Goal: Navigation & Orientation: Understand site structure

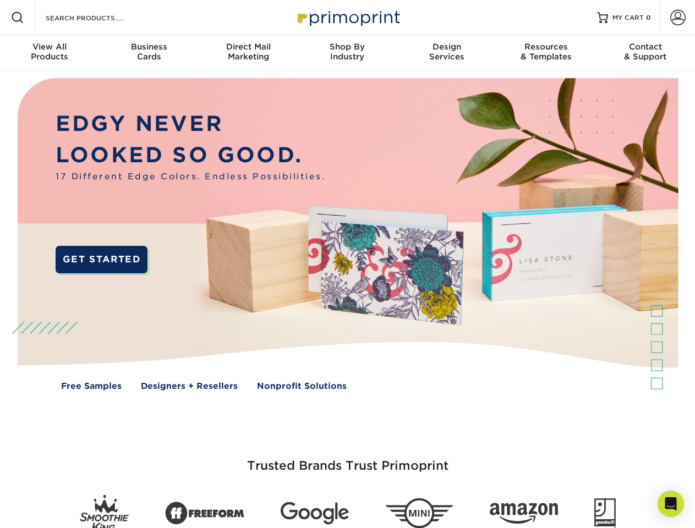
click at [347, 264] on img at bounding box center [347, 242] width 688 height 344
click at [18, 18] on span at bounding box center [17, 17] width 13 height 13
click at [677, 18] on span at bounding box center [677, 17] width 15 height 15
click at [50, 53] on div "View All Products" at bounding box center [49, 52] width 99 height 20
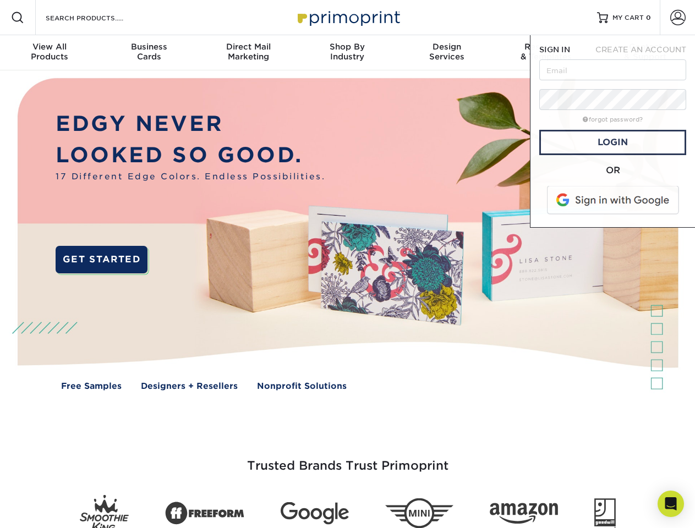
click at [149, 53] on div "Business Cards" at bounding box center [148, 52] width 99 height 20
click at [248, 53] on div "Direct Mail Marketing" at bounding box center [248, 52] width 99 height 20
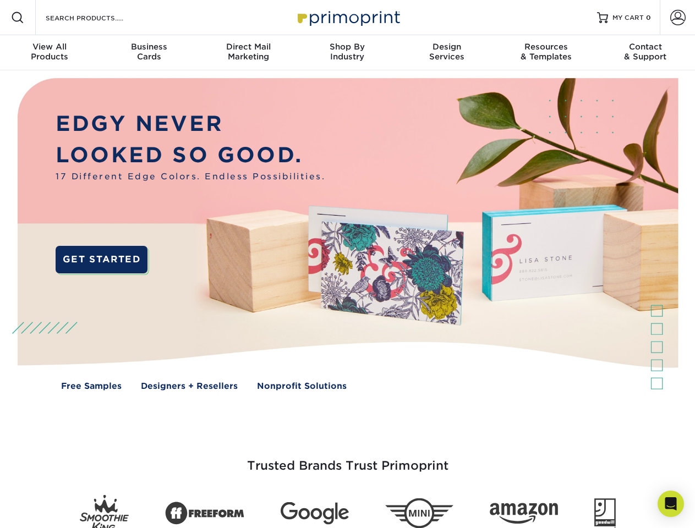
click at [347, 53] on div "Shop By Industry" at bounding box center [347, 52] width 99 height 20
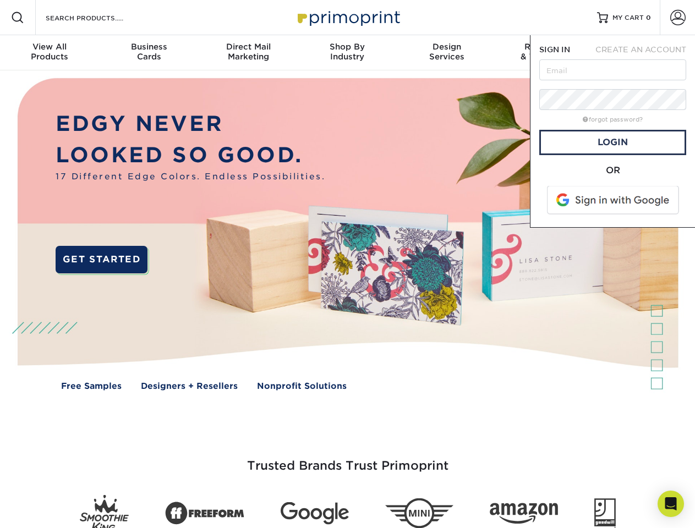
click at [447, 53] on div "Design Services" at bounding box center [446, 52] width 99 height 20
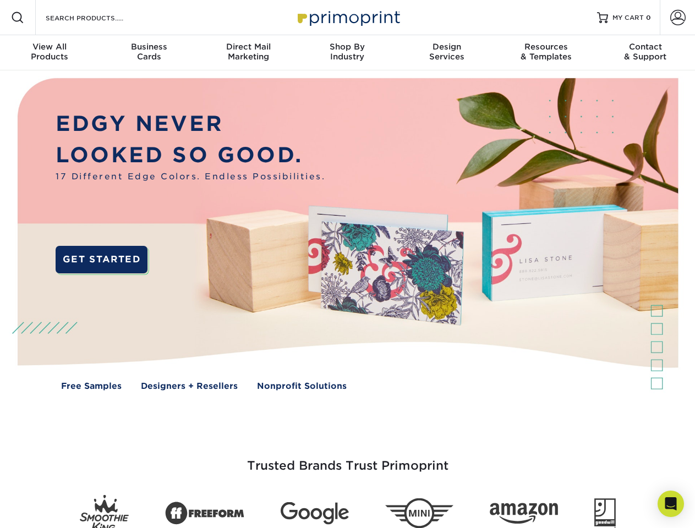
click at [546, 53] on span "SIGN IN" at bounding box center [554, 49] width 31 height 9
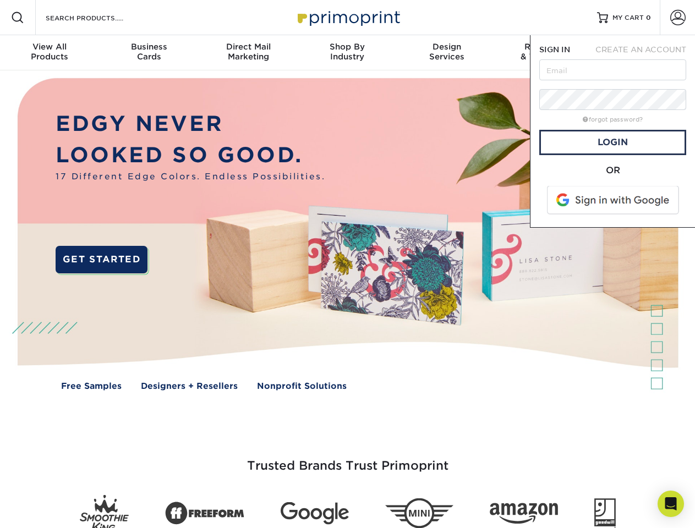
click at [645, 53] on div "Contact & Support" at bounding box center [645, 52] width 99 height 20
